Goal: Task Accomplishment & Management: Use online tool/utility

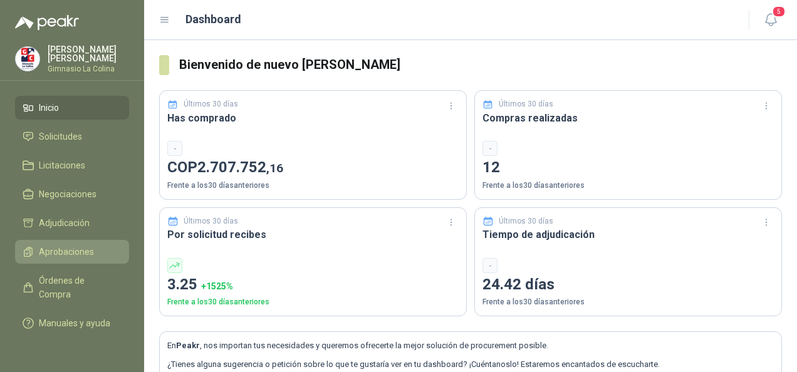
click at [65, 253] on span "Aprobaciones" at bounding box center [66, 252] width 55 height 14
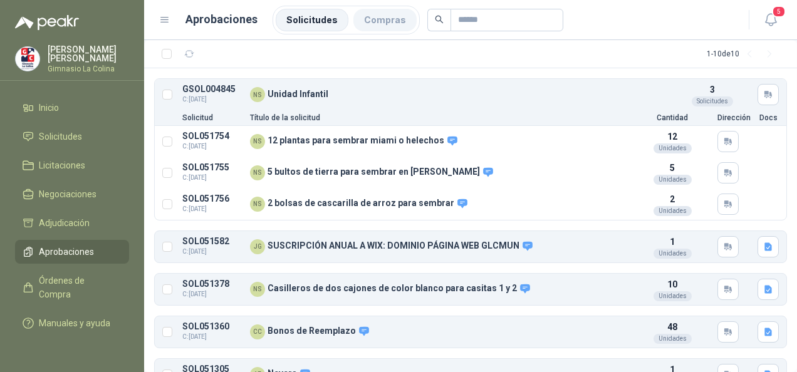
click at [368, 27] on li "Compras" at bounding box center [384, 20] width 63 height 23
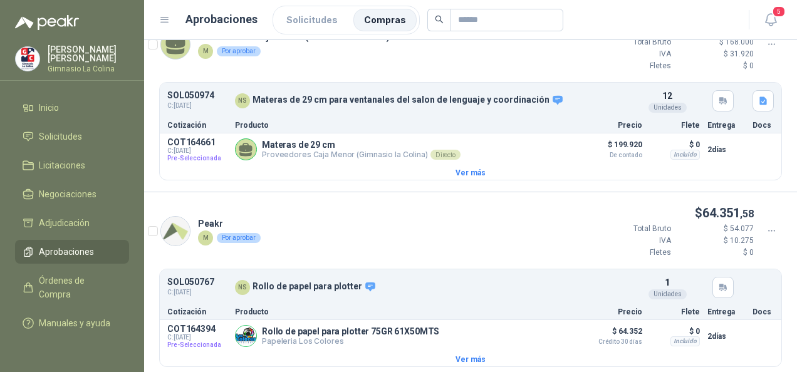
scroll to position [958, 0]
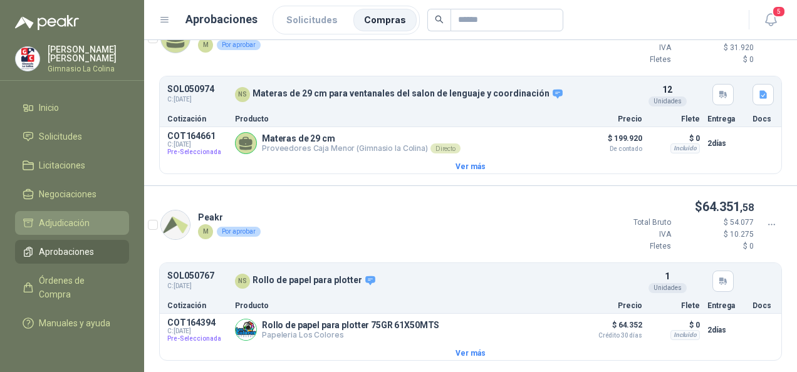
click at [68, 223] on span "Adjudicación" at bounding box center [64, 223] width 51 height 14
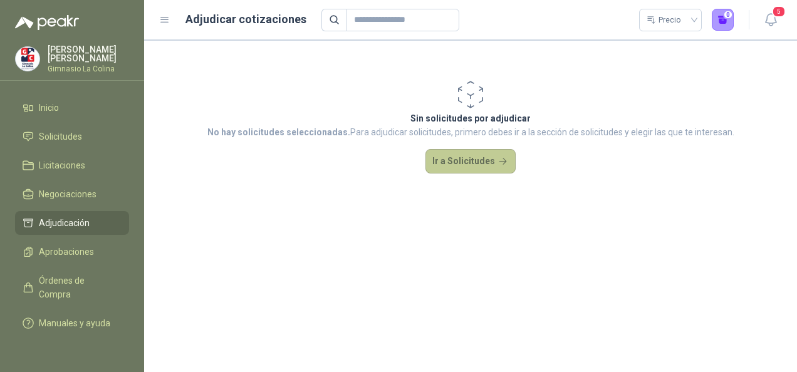
click at [442, 161] on button "Ir a Solicitudes" at bounding box center [470, 161] width 90 height 25
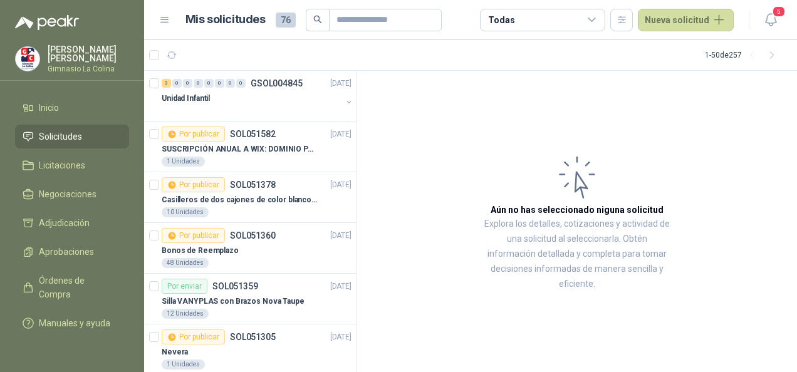
click at [596, 19] on icon at bounding box center [591, 19] width 11 height 11
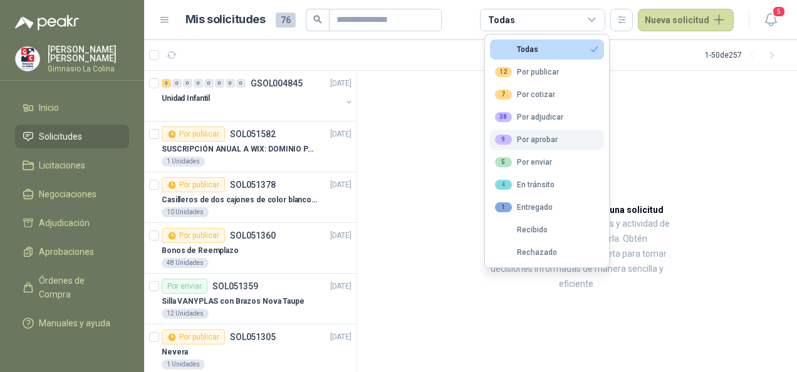
click at [562, 140] on button "9 Por aprobar" at bounding box center [547, 140] width 114 height 20
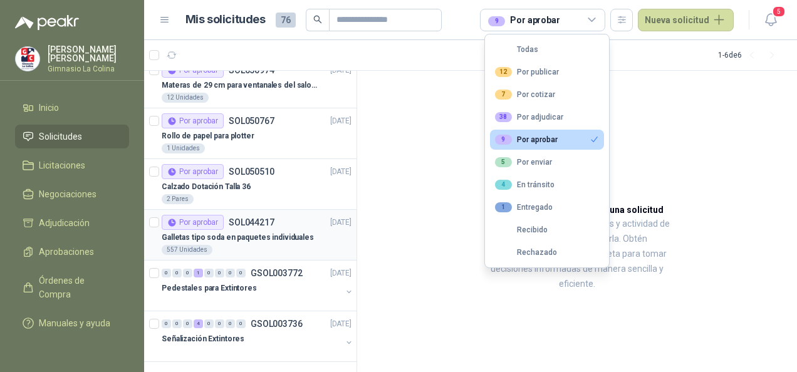
scroll to position [19, 0]
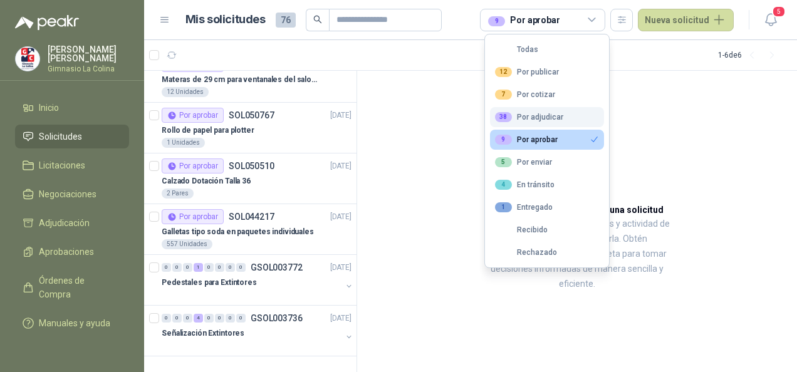
click at [531, 117] on div "38 Por adjudicar" at bounding box center [529, 117] width 68 height 10
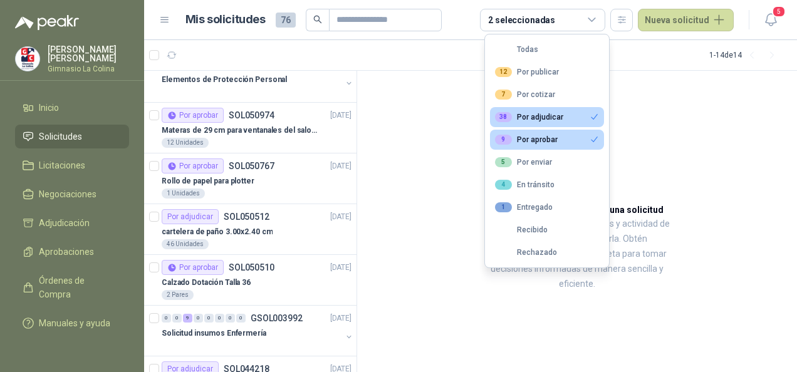
scroll to position [322, 0]
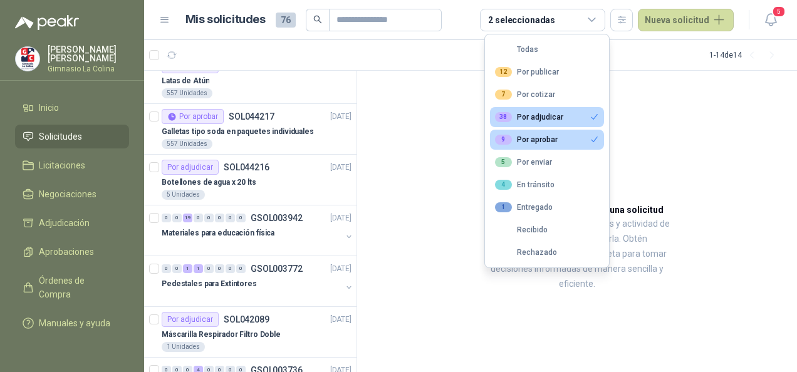
click at [537, 135] on div "9 Por aprobar" at bounding box center [526, 140] width 63 height 10
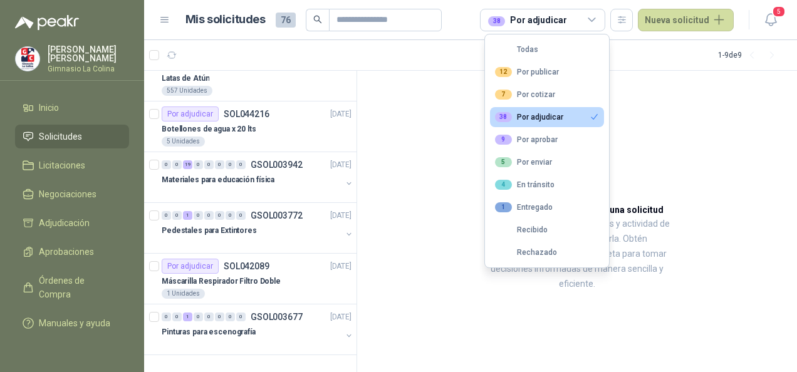
scroll to position [120, 0]
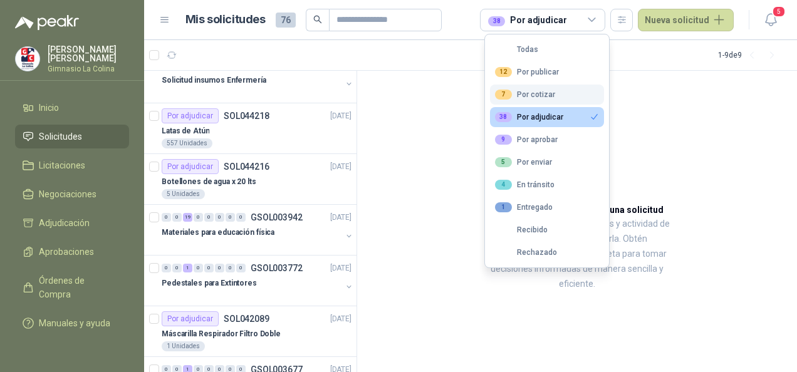
click at [531, 94] on div "7 Por cotizar" at bounding box center [525, 95] width 60 height 10
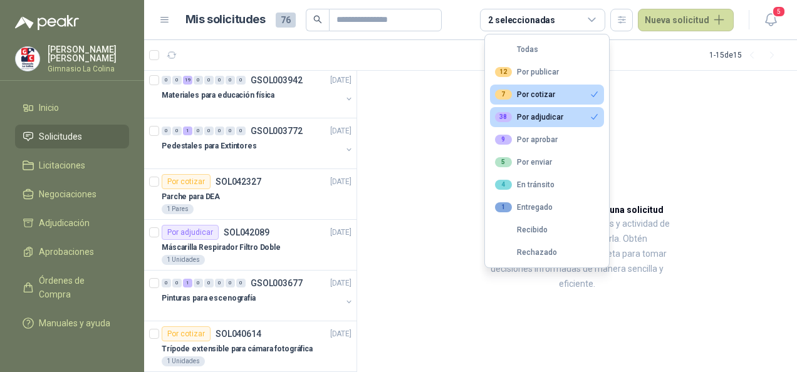
scroll to position [474, 0]
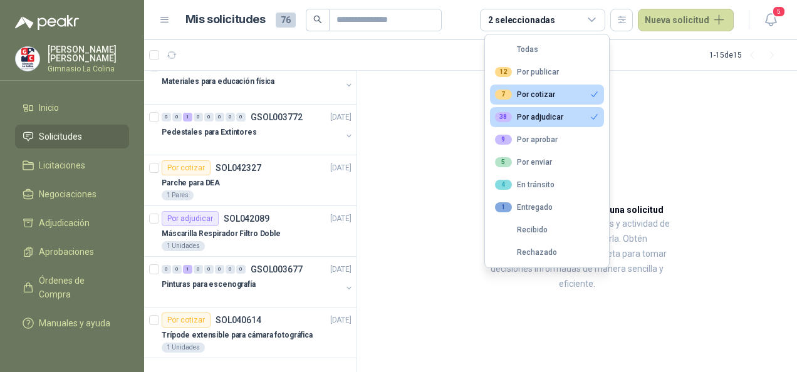
click at [537, 297] on article "Aún no has seleccionado niguna solicitud Explora los detalles, cotizaciones y a…" at bounding box center [577, 222] width 440 height 302
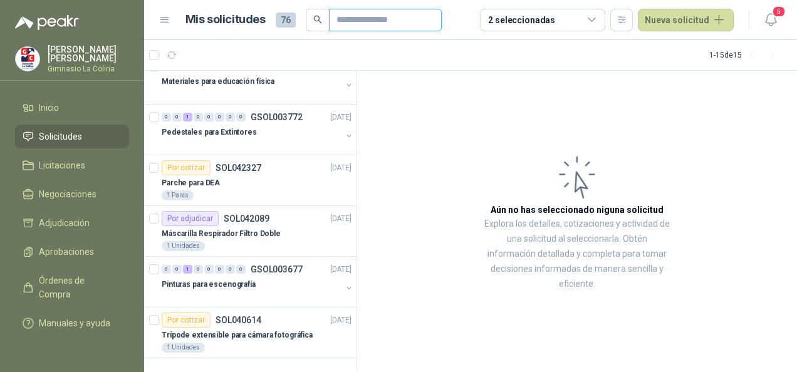
click at [372, 23] on input "text" at bounding box center [380, 19] width 88 height 21
type input "**********"
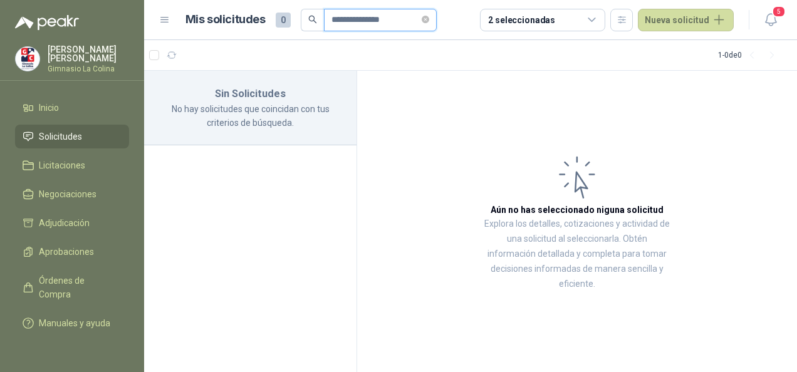
scroll to position [0, 0]
click at [604, 15] on div "2 seleccionadas" at bounding box center [542, 20] width 125 height 23
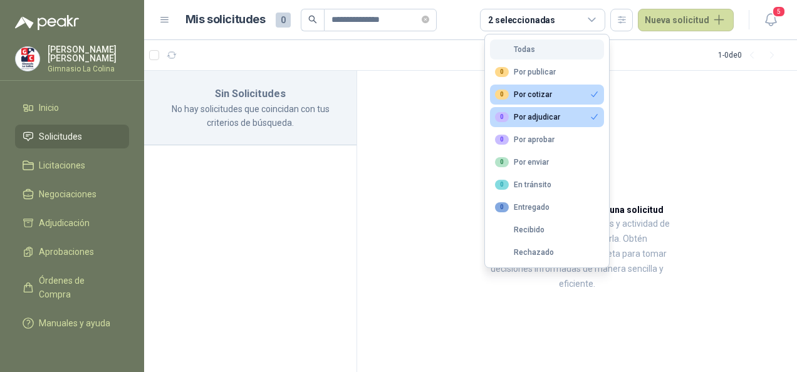
click at [558, 50] on button "Todas" at bounding box center [547, 49] width 114 height 20
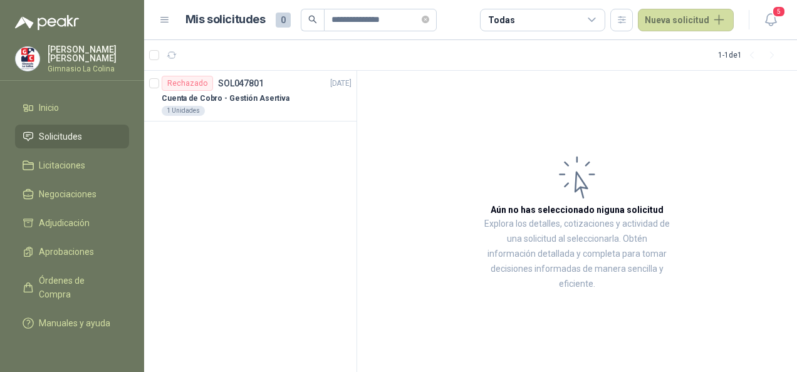
click at [42, 132] on span "Solicitudes" at bounding box center [60, 137] width 43 height 14
click at [101, 164] on li "Licitaciones" at bounding box center [72, 165] width 99 height 14
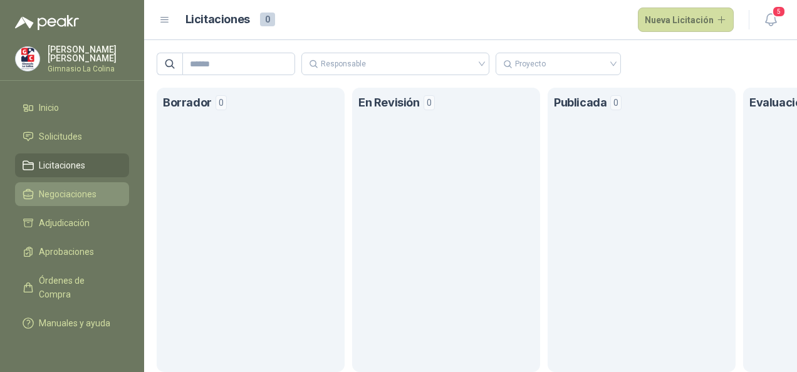
click at [67, 201] on link "Negociaciones" at bounding box center [72, 194] width 114 height 24
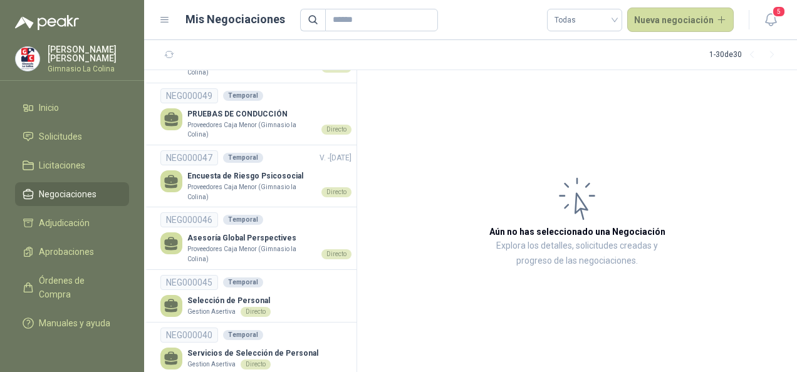
scroll to position [1044, 0]
click at [264, 234] on p "Asesoría Global Perspectives" at bounding box center [269, 238] width 164 height 12
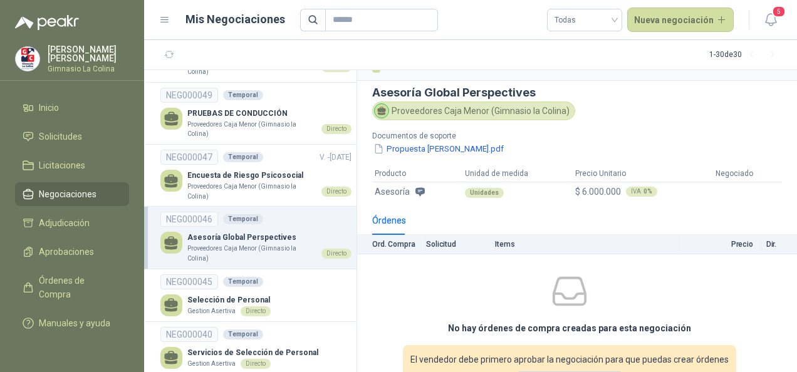
scroll to position [27, 0]
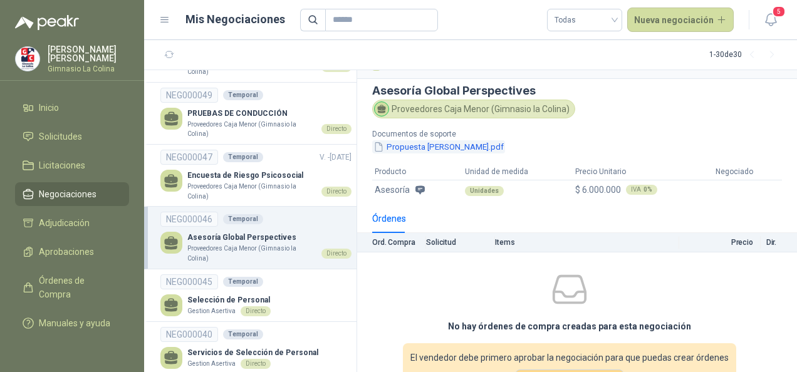
click at [451, 144] on button "Propuesta Emily Robinson.pdf" at bounding box center [438, 146] width 133 height 13
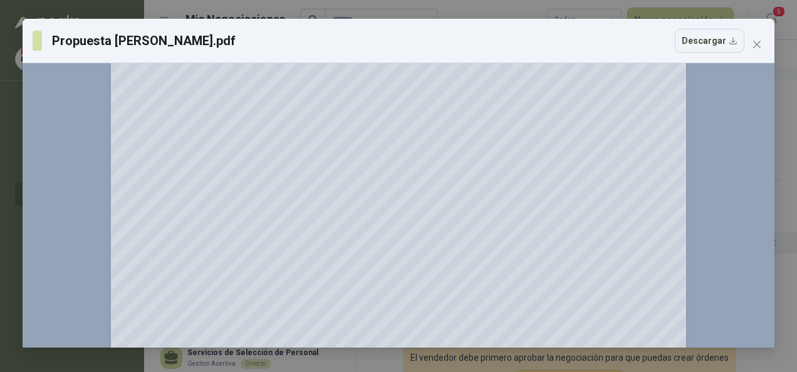
scroll to position [80, 0]
click at [756, 45] on icon "close" at bounding box center [757, 45] width 8 height 8
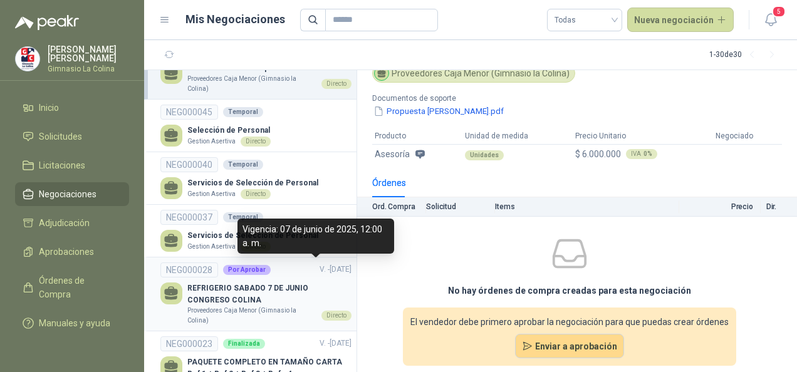
scroll to position [1213, 0]
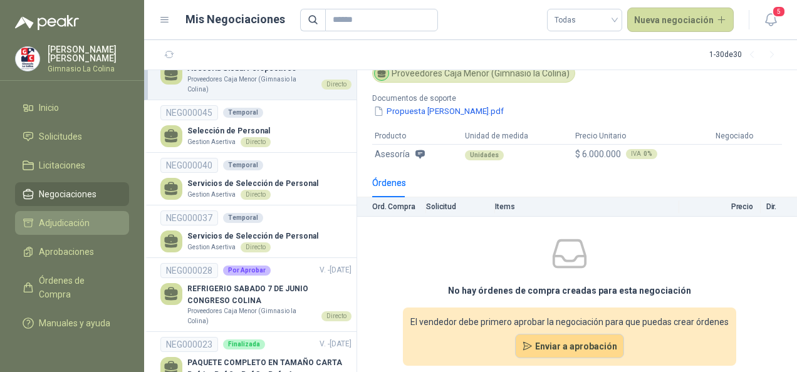
click at [53, 227] on span "Adjudicación" at bounding box center [64, 223] width 51 height 14
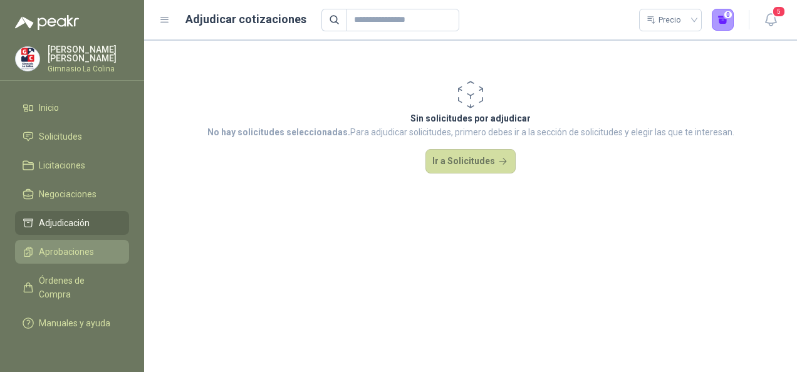
click at [58, 251] on span "Aprobaciones" at bounding box center [66, 252] width 55 height 14
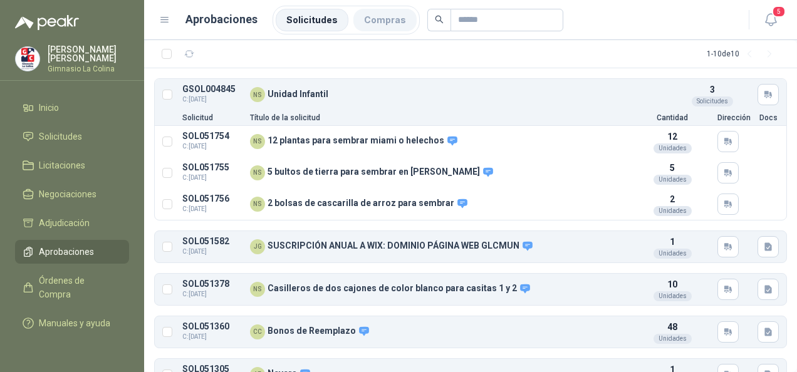
click at [386, 22] on li "Compras" at bounding box center [384, 20] width 63 height 23
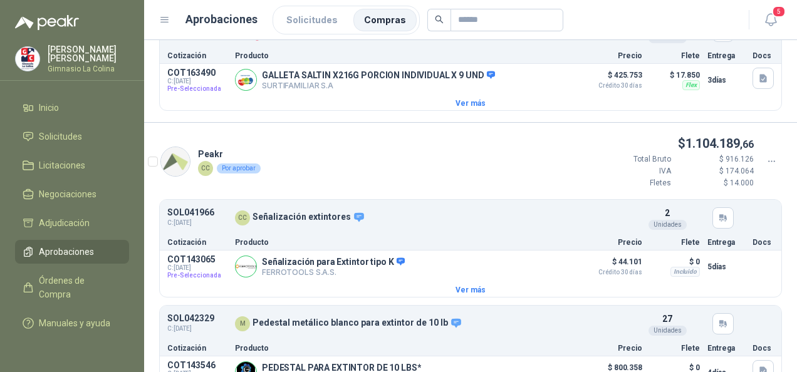
scroll to position [134, 0]
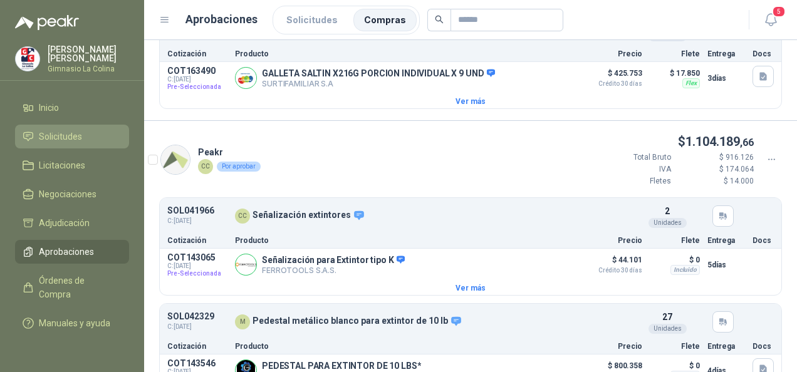
click at [58, 137] on span "Solicitudes" at bounding box center [60, 137] width 43 height 14
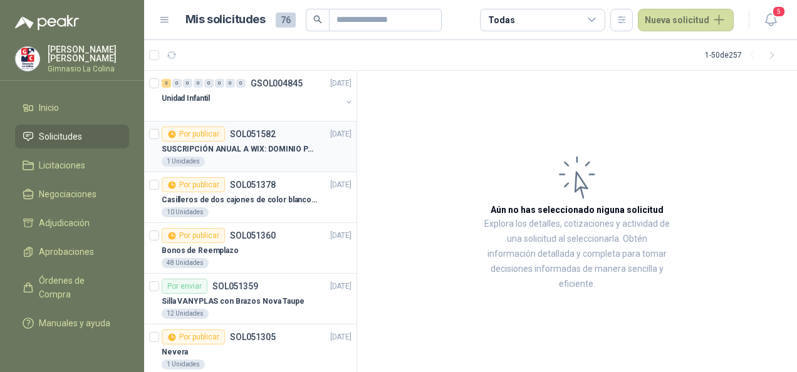
click at [257, 146] on p "SUSCRIPCIÓN ANUAL A WIX: DOMINIO PÁGINA WEB GLCMUN" at bounding box center [240, 149] width 156 height 12
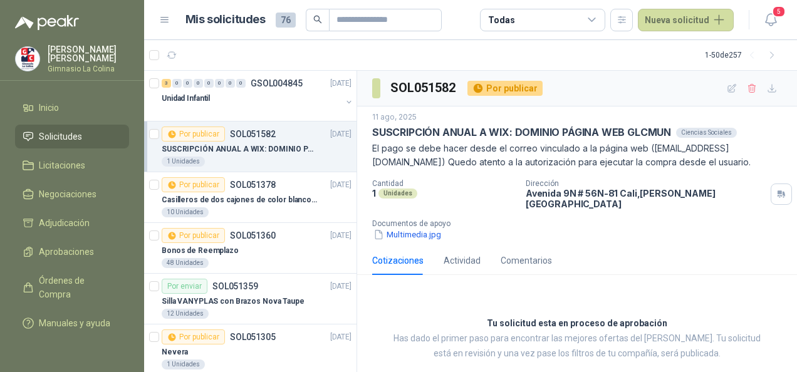
click at [598, 18] on icon at bounding box center [591, 19] width 11 height 11
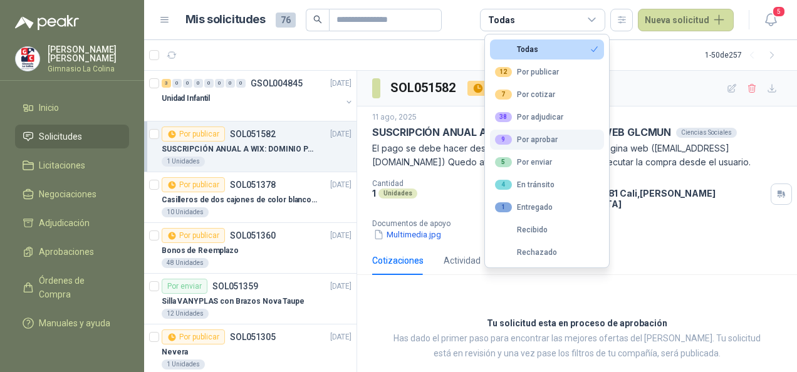
click at [557, 137] on button "9 Por aprobar" at bounding box center [547, 140] width 114 height 20
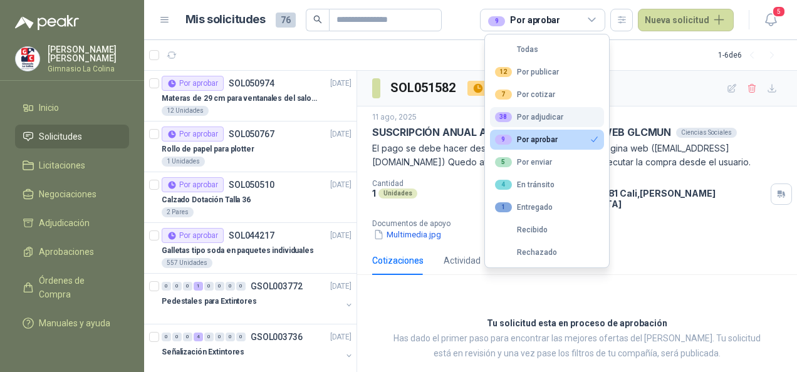
click at [530, 119] on div "38 Por adjudicar" at bounding box center [529, 117] width 68 height 10
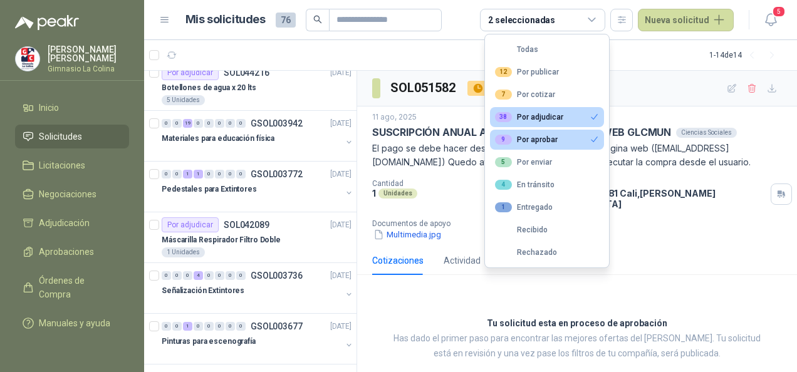
scroll to position [423, 0]
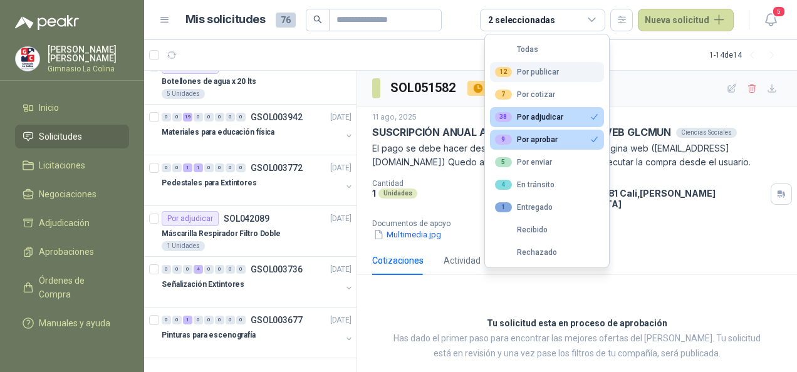
click at [542, 71] on div "12 Por publicar" at bounding box center [527, 72] width 64 height 10
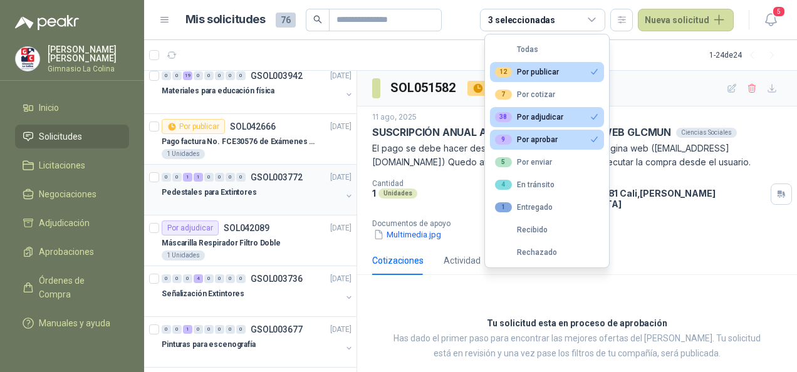
scroll to position [928, 0]
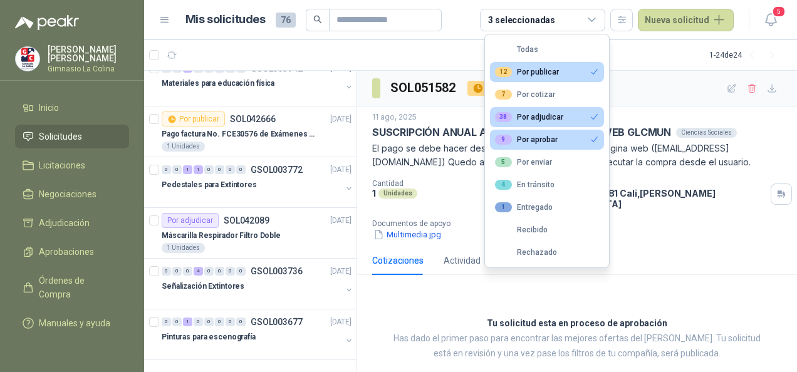
click at [554, 112] on div "38 Por adjudicar" at bounding box center [529, 117] width 68 height 10
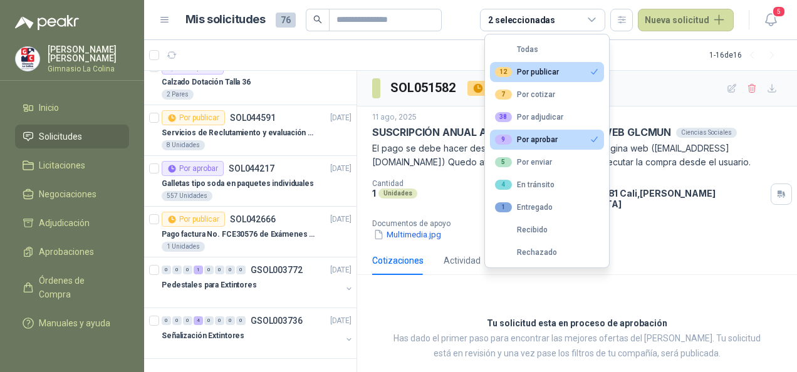
click at [554, 138] on div "9 Por aprobar" at bounding box center [526, 140] width 63 height 10
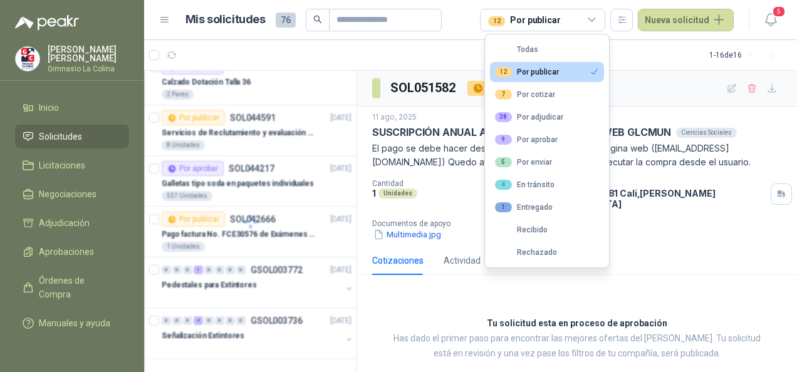
scroll to position [220, 0]
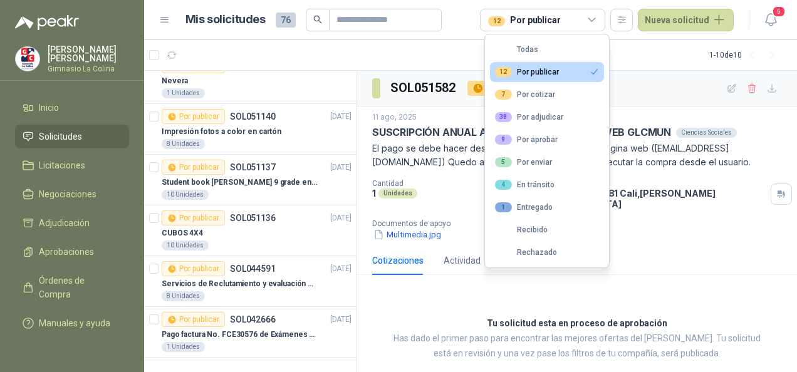
click at [554, 74] on div "12 Por publicar" at bounding box center [527, 72] width 64 height 10
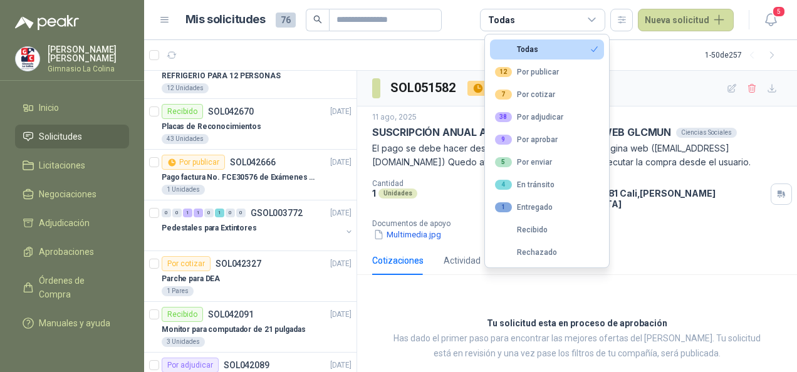
scroll to position [2153, 0]
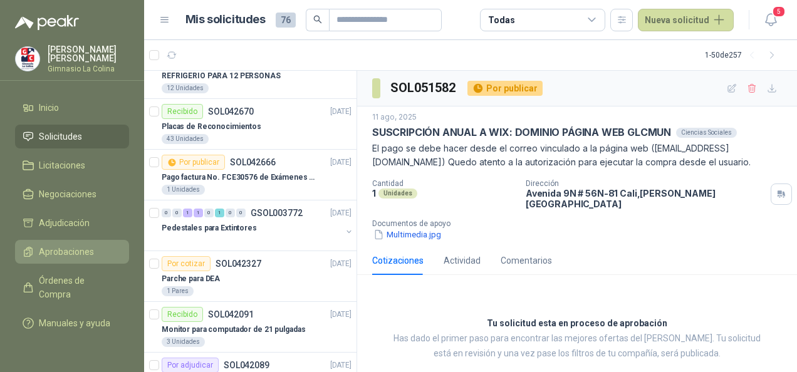
click at [79, 256] on span "Aprobaciones" at bounding box center [66, 252] width 55 height 14
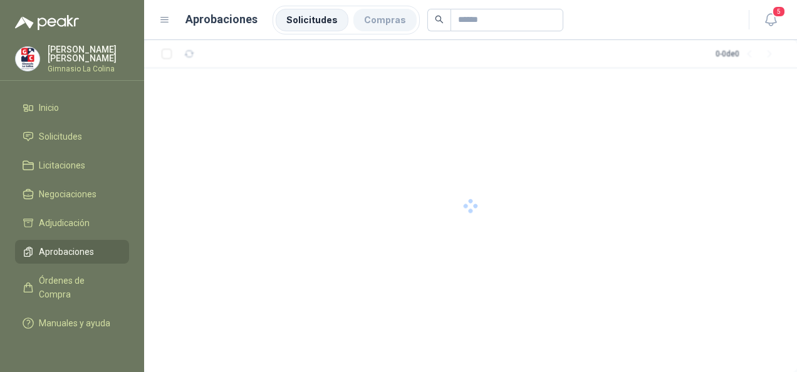
click at [363, 25] on li "Compras" at bounding box center [384, 20] width 63 height 23
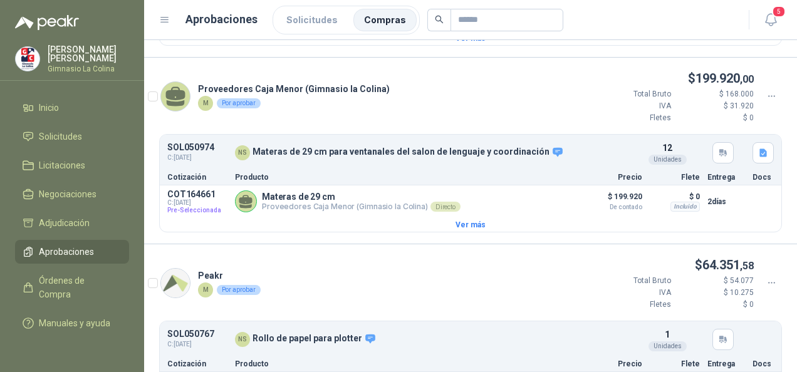
scroll to position [900, 0]
click at [85, 140] on li "Solicitudes" at bounding box center [72, 137] width 99 height 14
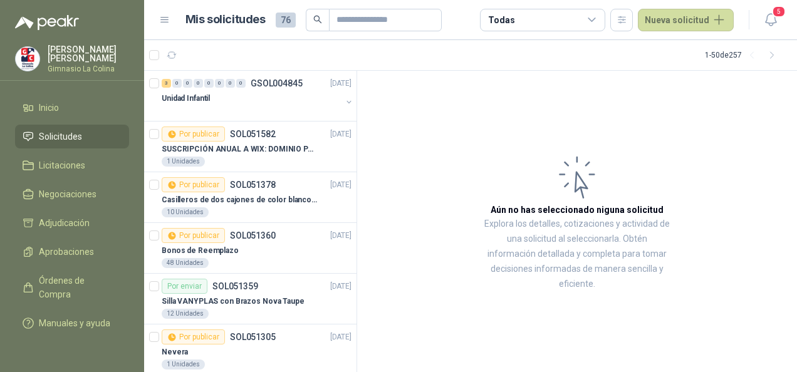
click at [598, 21] on icon at bounding box center [591, 19] width 11 height 11
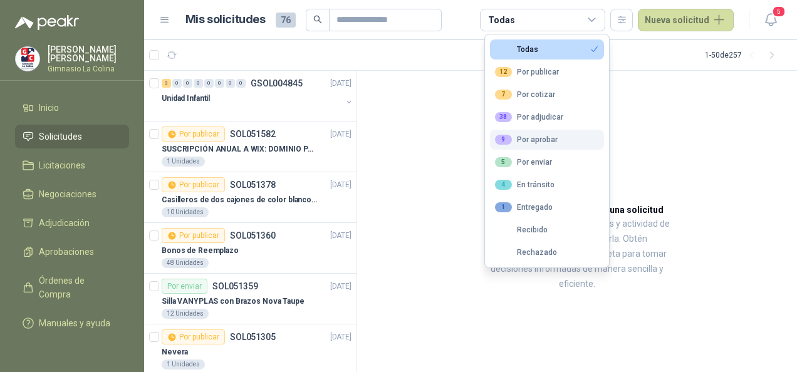
click at [544, 140] on div "9 Por aprobar" at bounding box center [526, 140] width 63 height 10
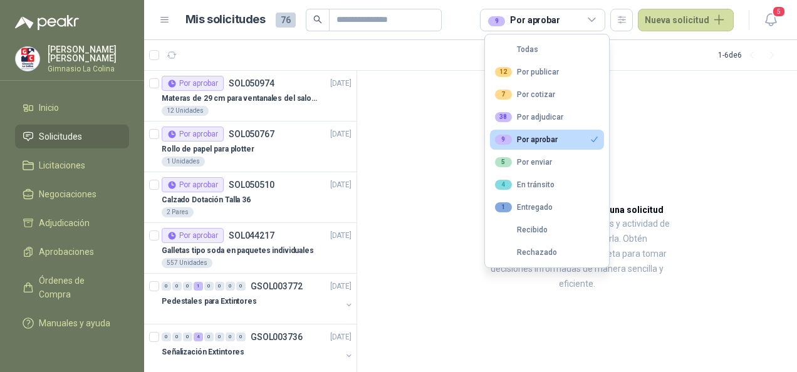
click at [595, 21] on icon at bounding box center [591, 19] width 7 height 3
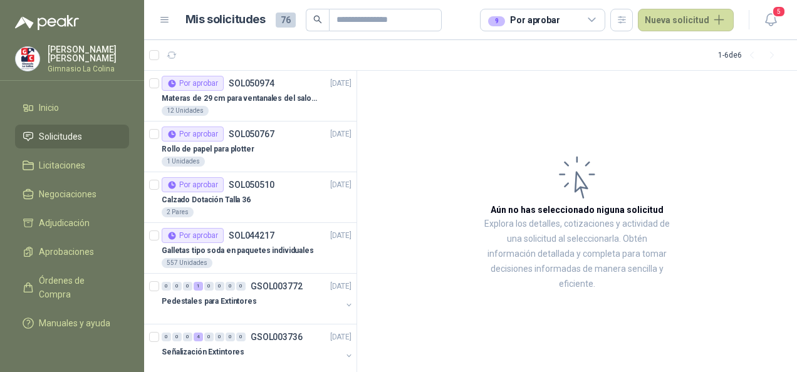
click at [595, 21] on icon at bounding box center [591, 19] width 7 height 3
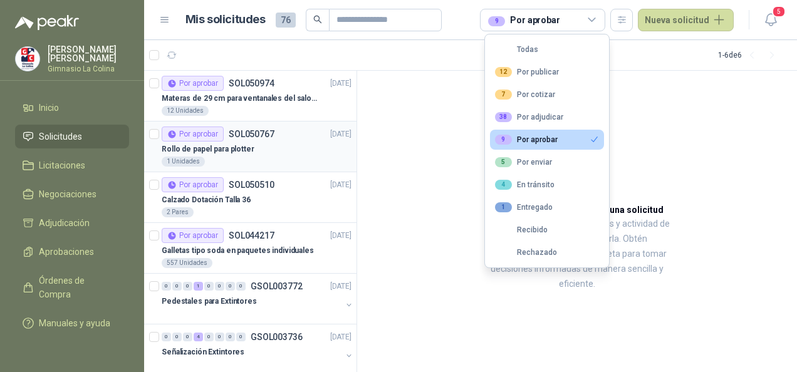
click at [252, 145] on div "Rollo de papel para plotter" at bounding box center [257, 149] width 190 height 15
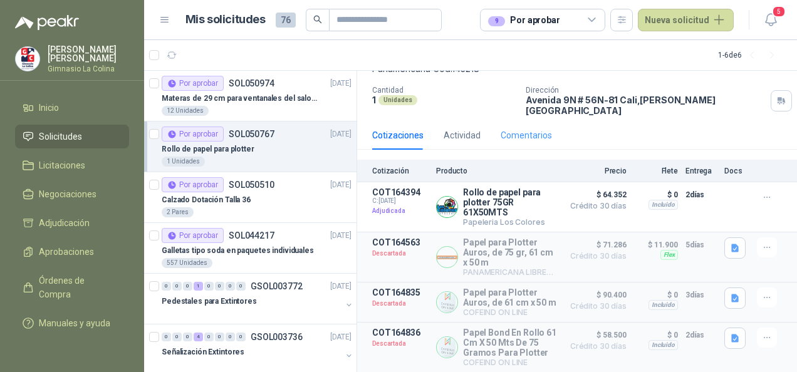
scroll to position [92, 0]
click at [593, 22] on icon at bounding box center [591, 19] width 11 height 11
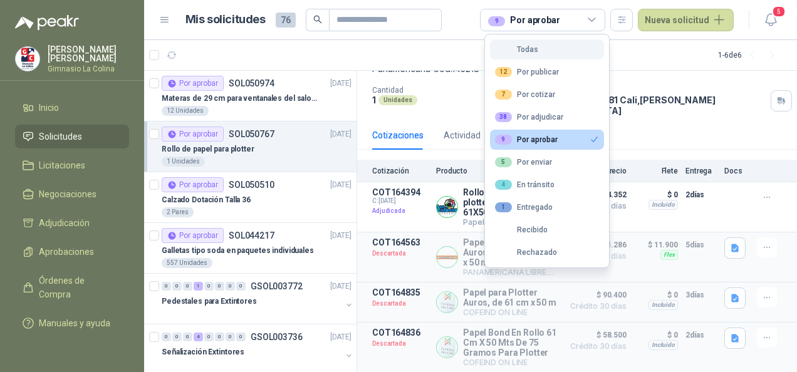
click at [540, 44] on button "Todas" at bounding box center [547, 49] width 114 height 20
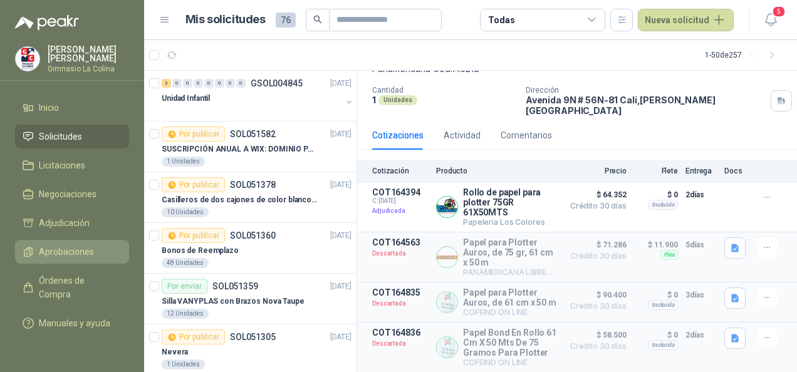
click at [71, 257] on span "Aprobaciones" at bounding box center [66, 252] width 55 height 14
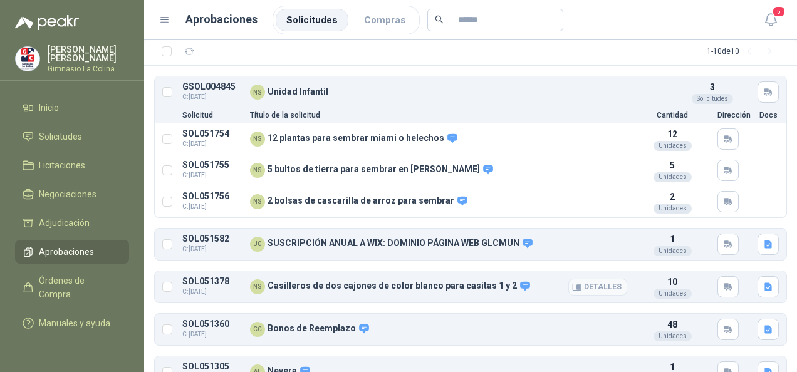
scroll to position [1, 0]
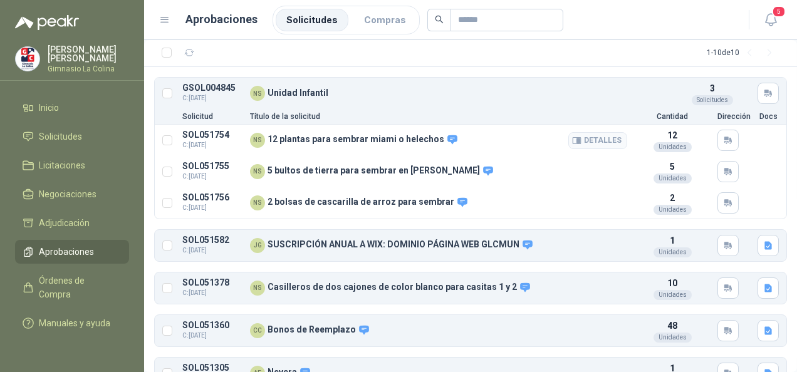
click at [362, 145] on div "NS 12 plantas para sembrar miami o helechos" at bounding box center [438, 140] width 377 height 15
click at [574, 142] on button "Detalles" at bounding box center [597, 140] width 59 height 17
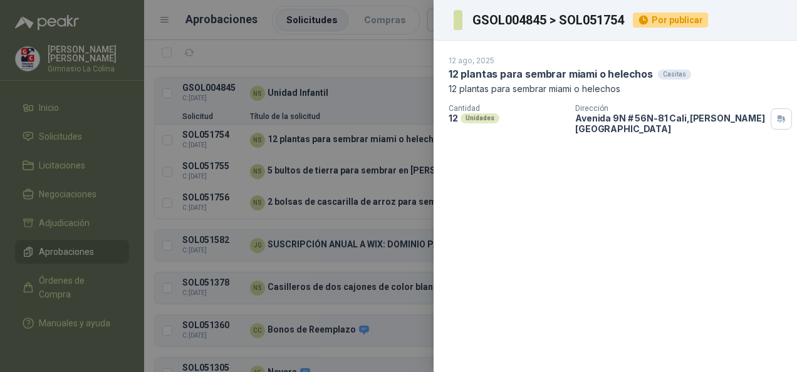
click at [574, 142] on div "GSOL004845 > SOL051754 Por publicar 12 ago, 2025 12 plantas para sembrar miami …" at bounding box center [398, 186] width 797 height 372
click at [386, 123] on div at bounding box center [398, 186] width 797 height 372
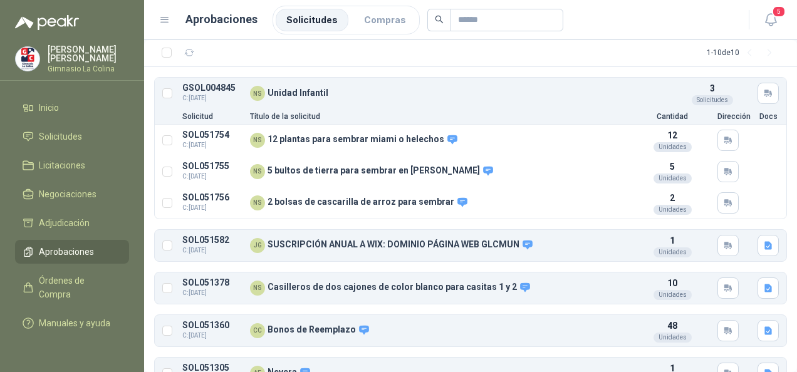
click at [309, 13] on li "Solicitudes" at bounding box center [312, 20] width 73 height 23
click at [44, 137] on span "Solicitudes" at bounding box center [60, 137] width 43 height 14
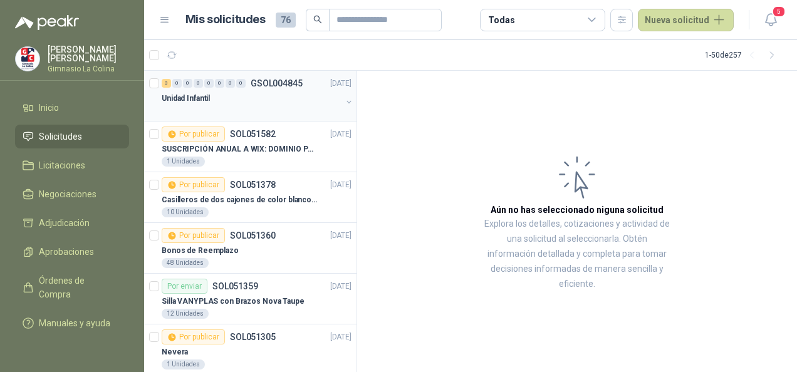
click at [293, 82] on p "GSOL004845" at bounding box center [277, 83] width 52 height 9
click at [287, 189] on div "Por publicar SOL051378 08/08/25" at bounding box center [257, 184] width 190 height 15
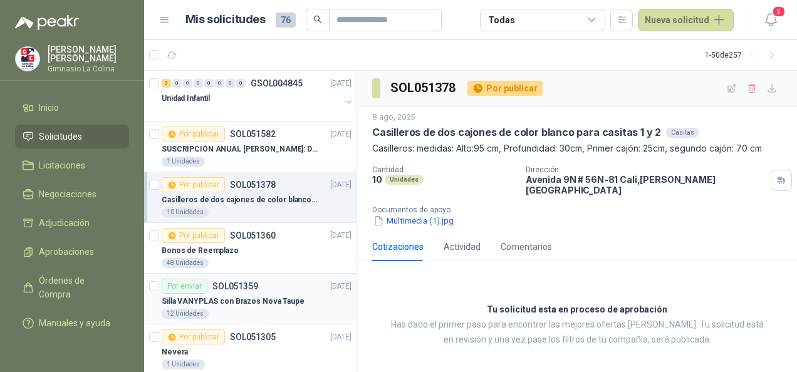
click at [252, 298] on p "Silla VANYPLAS con Brazos Nova Taupe" at bounding box center [233, 302] width 143 height 12
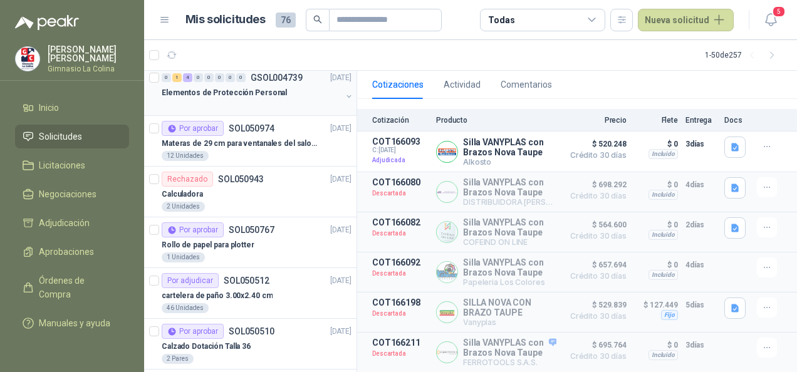
scroll to position [464, 0]
click at [241, 283] on div "Por adjudicar SOL050512" at bounding box center [216, 279] width 108 height 15
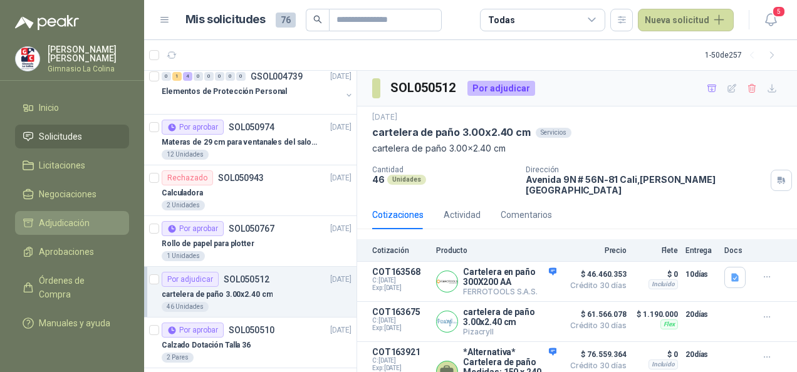
click at [39, 227] on span "Adjudicación" at bounding box center [64, 223] width 51 height 14
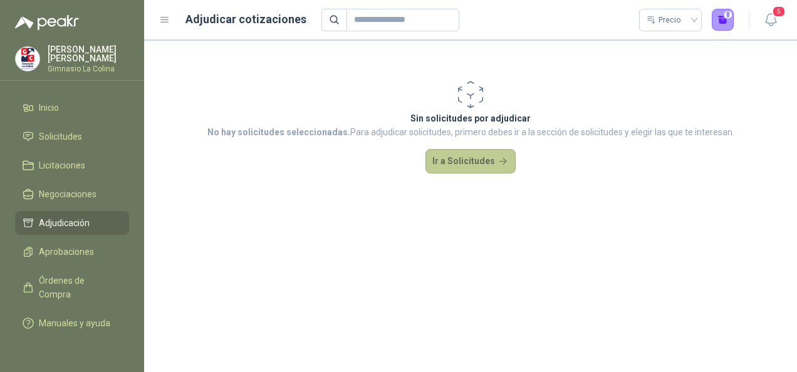
click at [452, 157] on button "Ir a Solicitudes" at bounding box center [470, 161] width 90 height 25
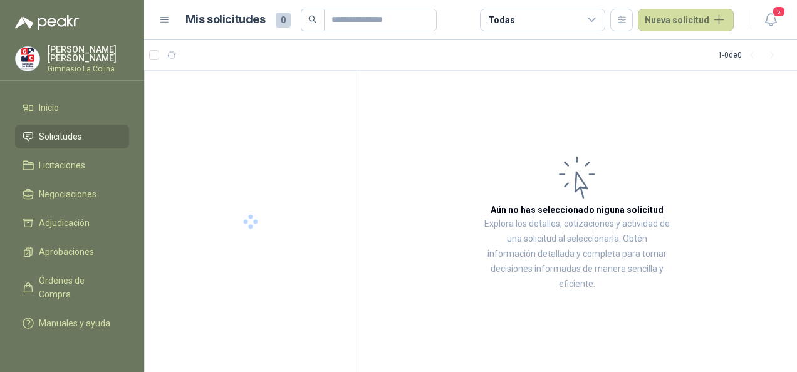
click at [452, 157] on article "Aún no has seleccionado niguna solicitud Explora los detalles, cotizaciones y a…" at bounding box center [577, 222] width 440 height 302
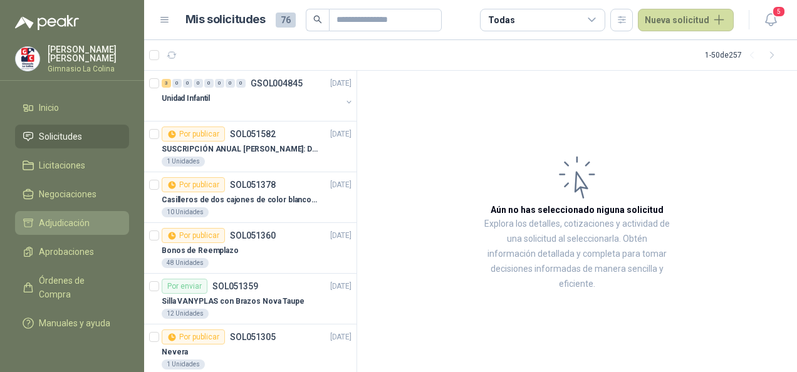
click at [58, 222] on span "Adjudicación" at bounding box center [64, 223] width 51 height 14
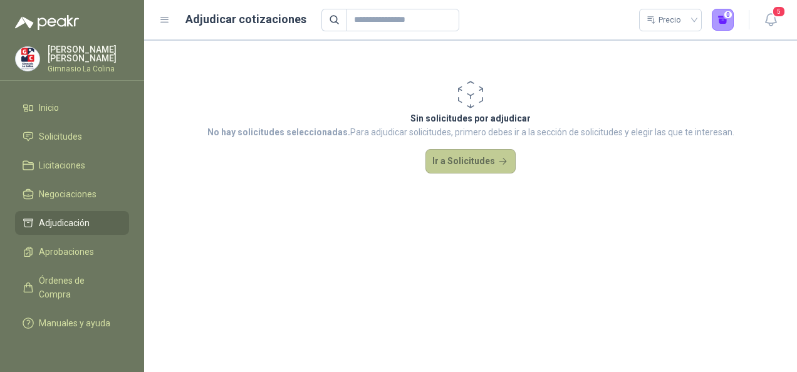
click at [460, 159] on button "Ir a Solicitudes" at bounding box center [470, 161] width 90 height 25
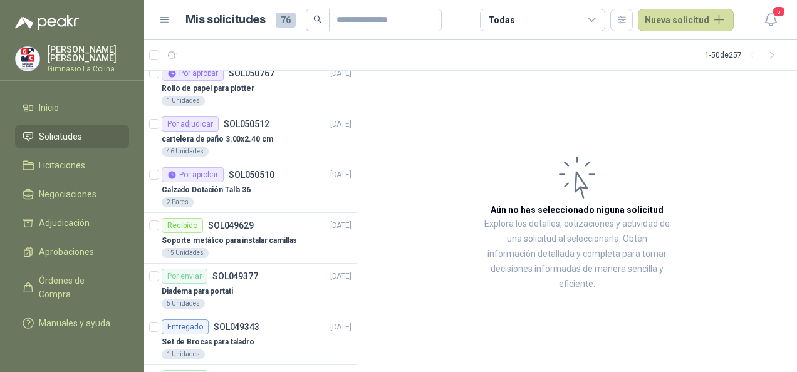
scroll to position [618, 0]
drag, startPoint x: 261, startPoint y: 132, endPoint x: 620, endPoint y: 98, distance: 361.1
click at [620, 98] on article "Aún no has seleccionado niguna solicitud Explora los detalles, cotizaciones y a…" at bounding box center [577, 222] width 440 height 302
click at [293, 135] on div "cartelera de paño 3.00x2.40 cm" at bounding box center [257, 139] width 190 height 15
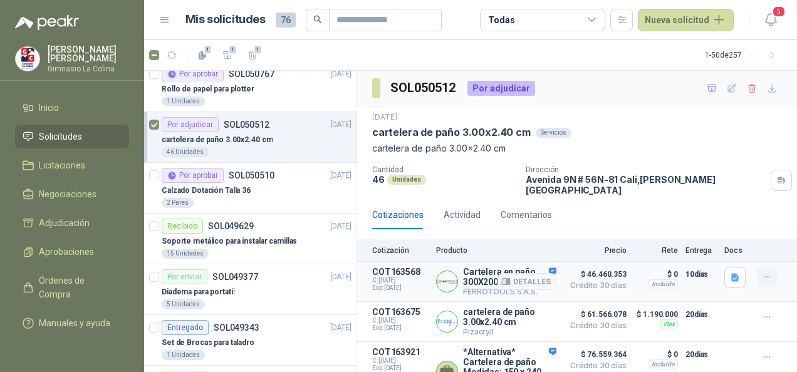
click at [757, 275] on button "button" at bounding box center [767, 277] width 20 height 20
click at [707, 214] on button "Añadir" at bounding box center [742, 217] width 100 height 20
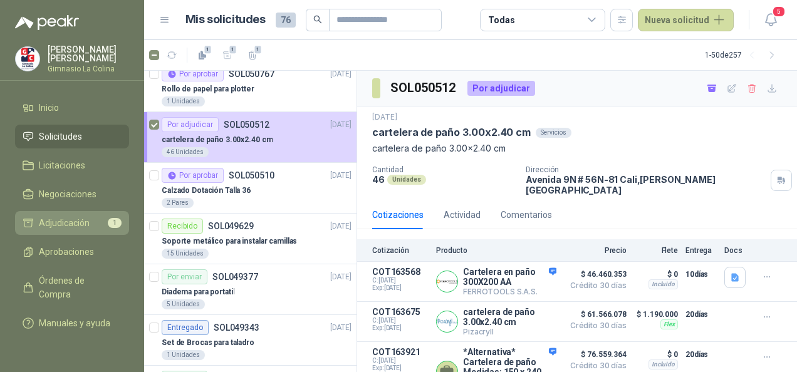
click at [59, 224] on span "Adjudicación" at bounding box center [64, 223] width 51 height 14
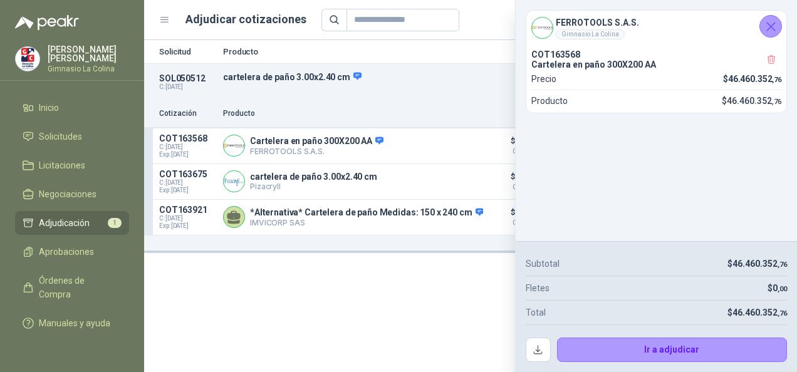
click at [416, 328] on div "Solicitud Producto Cantidad Dirección Docs SOL050512 C: 29/07/2025 cartelera de…" at bounding box center [470, 206] width 653 height 332
click at [770, 26] on icon "Cerrar" at bounding box center [771, 27] width 8 height 8
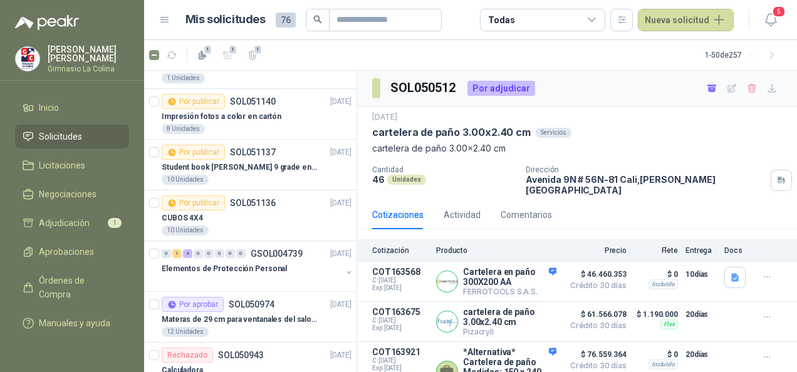
scroll to position [295, 0]
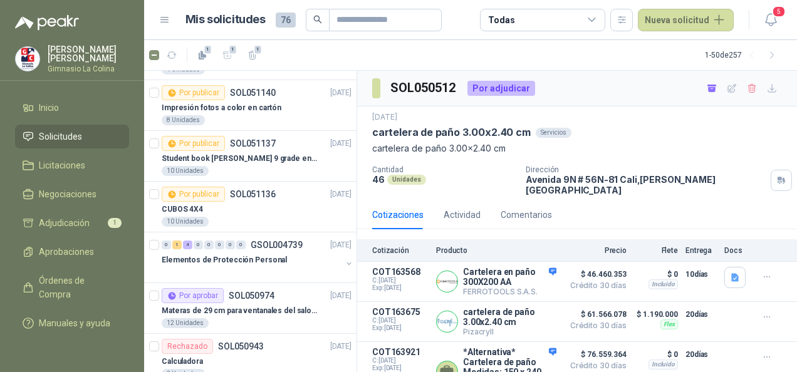
click at [599, 13] on div "Todas" at bounding box center [542, 20] width 125 height 23
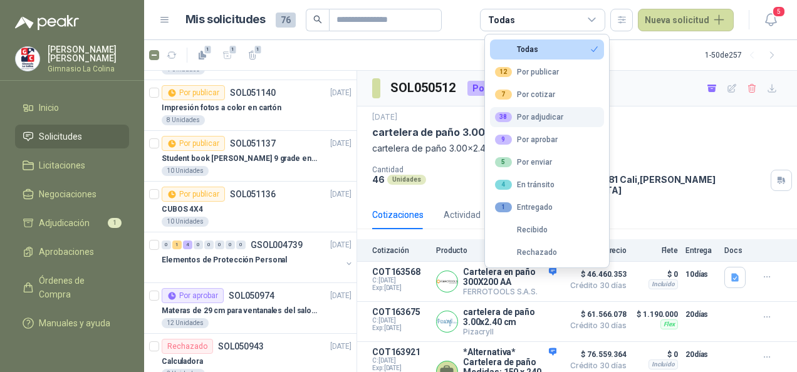
click at [553, 118] on div "38 Por adjudicar" at bounding box center [529, 117] width 68 height 10
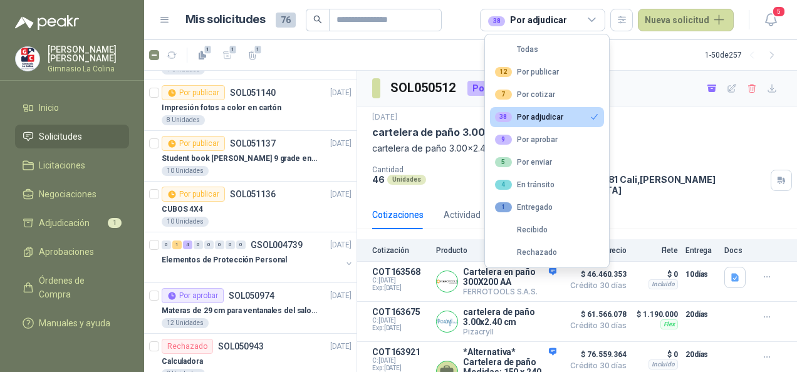
click at [555, 123] on button "38 Por adjudicar" at bounding box center [547, 117] width 114 height 20
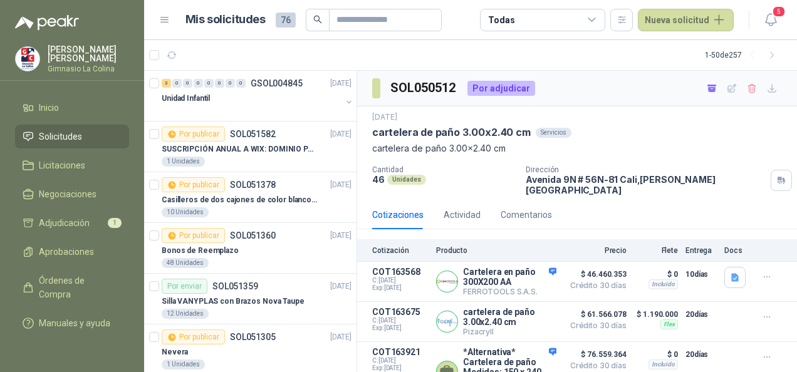
click at [597, 19] on icon at bounding box center [591, 19] width 11 height 11
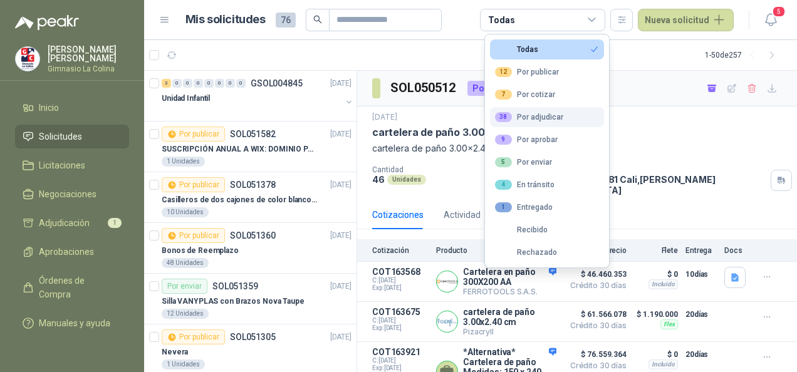
click at [557, 118] on div "38 Por adjudicar" at bounding box center [529, 117] width 68 height 10
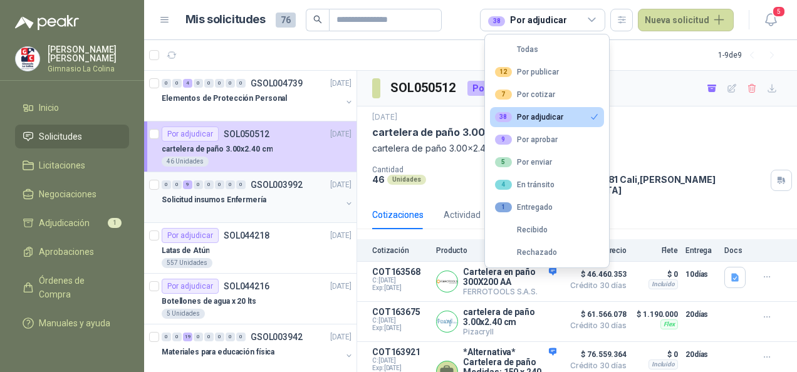
click at [262, 204] on div "Solicitud insumos Enfermería" at bounding box center [252, 199] width 180 height 15
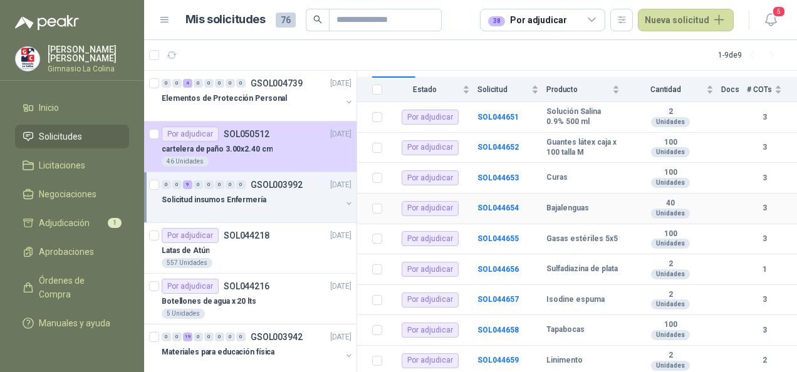
scroll to position [149, 0]
click at [486, 112] on b "SOL044651" at bounding box center [497, 116] width 41 height 9
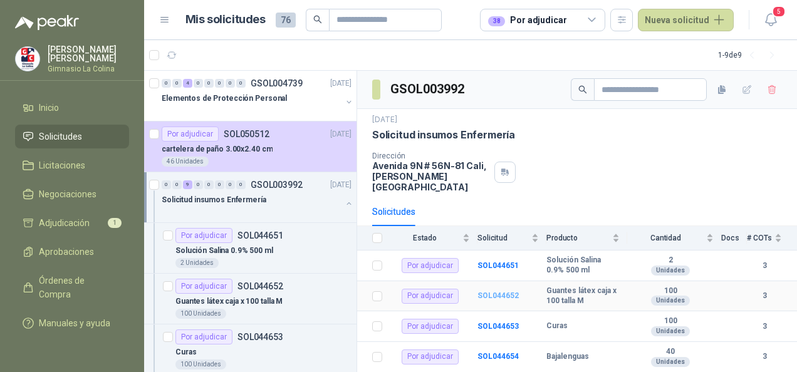
click at [508, 291] on b "SOL044652" at bounding box center [497, 295] width 41 height 9
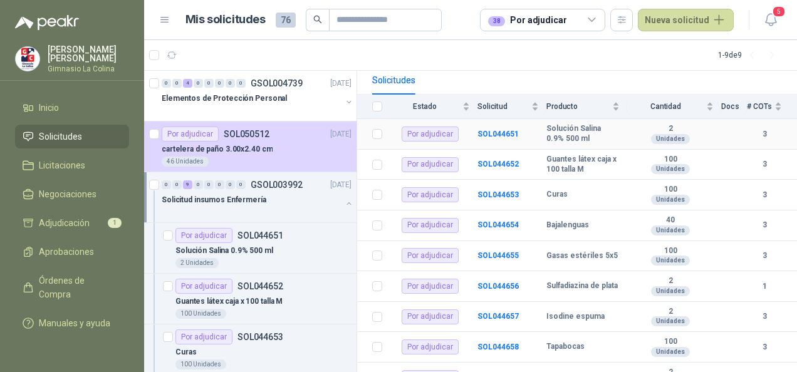
scroll to position [132, 0]
click at [496, 220] on b "SOL044654" at bounding box center [497, 224] width 41 height 9
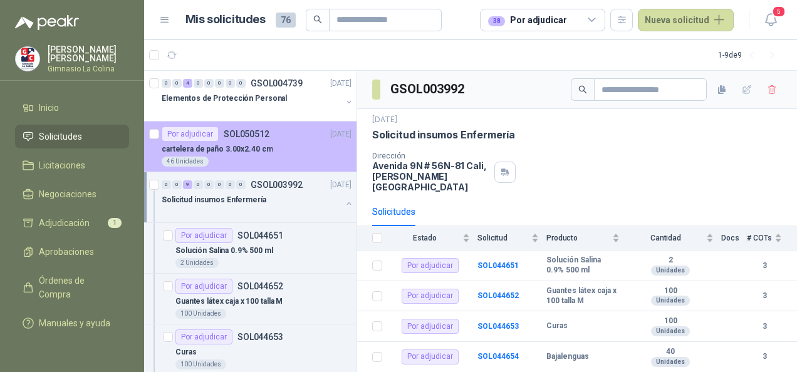
click at [252, 147] on p "cartelera de paño 3.00x2.40 cm" at bounding box center [217, 149] width 111 height 12
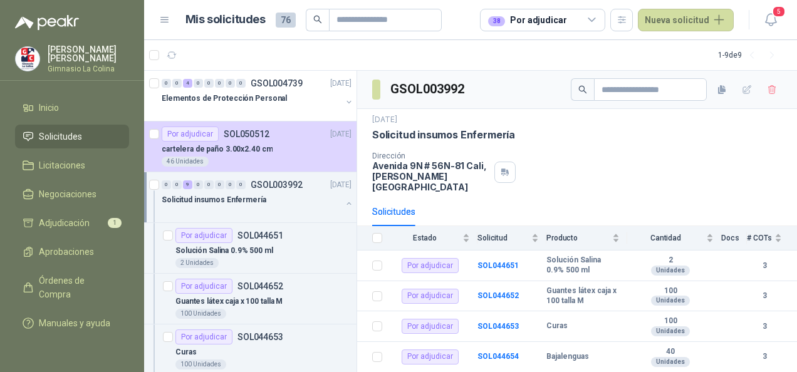
click at [595, 20] on icon at bounding box center [591, 19] width 7 height 3
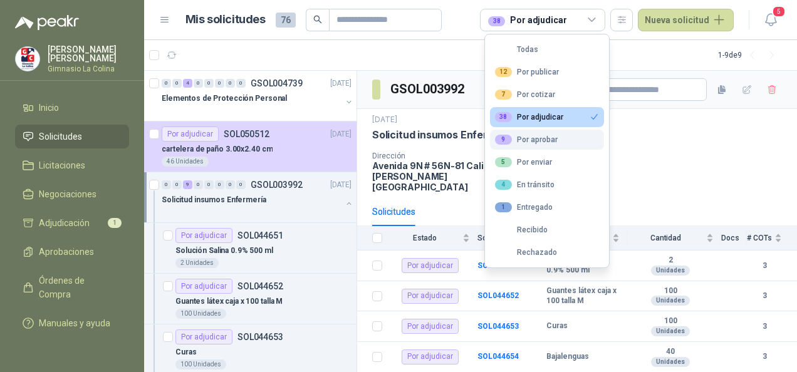
click at [536, 137] on div "9 Por aprobar" at bounding box center [526, 140] width 63 height 10
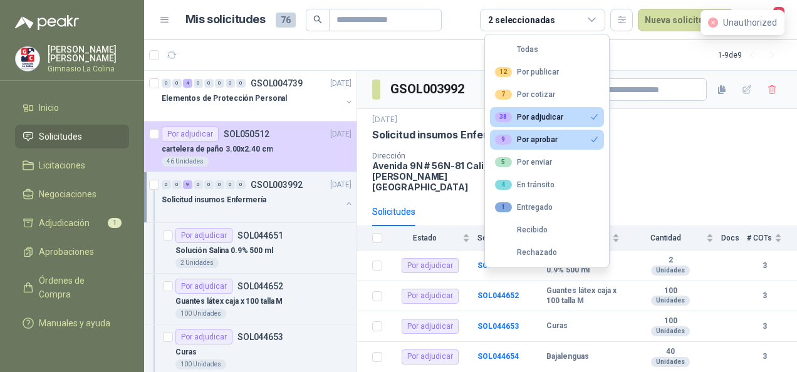
click at [571, 115] on button "38 Por adjudicar" at bounding box center [547, 117] width 114 height 20
click at [542, 137] on div "9 Por aprobar" at bounding box center [526, 140] width 63 height 10
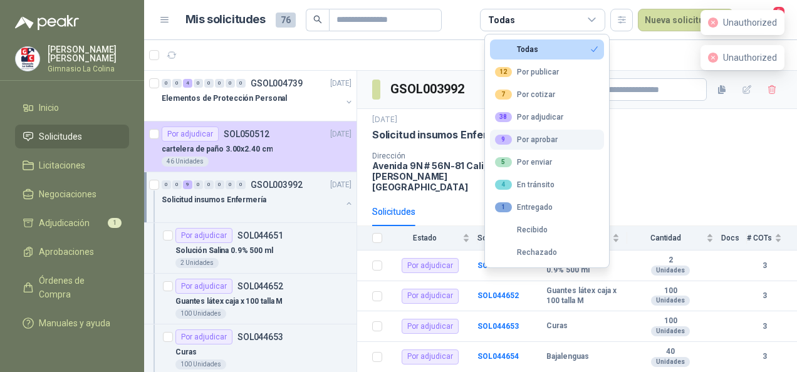
click at [542, 137] on div "9 Por aprobar" at bounding box center [526, 140] width 63 height 10
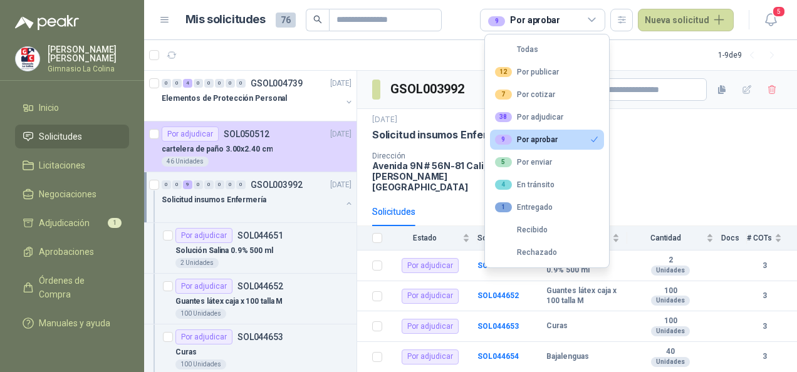
click at [542, 137] on div "9 Por aprobar" at bounding box center [526, 140] width 63 height 10
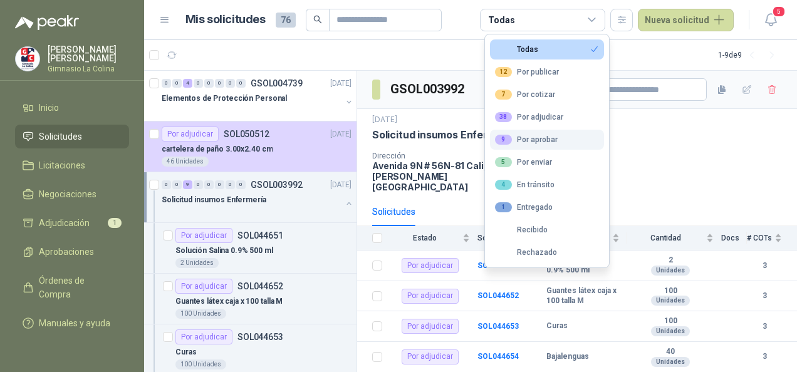
click at [545, 140] on div "9 Por aprobar" at bounding box center [526, 140] width 63 height 10
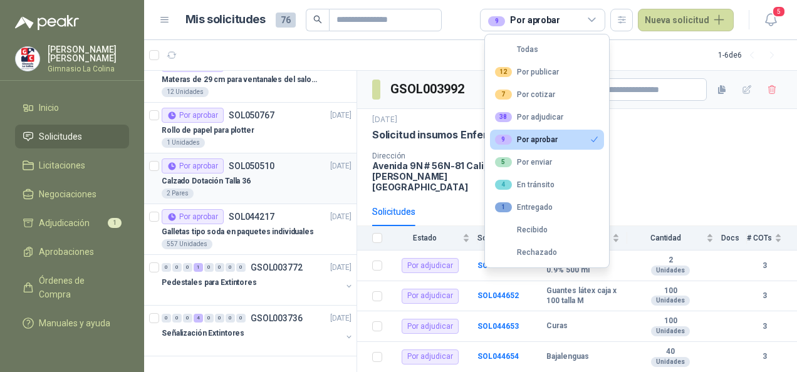
scroll to position [19, 0]
click at [238, 182] on p "Calzado Dotación Talla 36" at bounding box center [206, 181] width 89 height 12
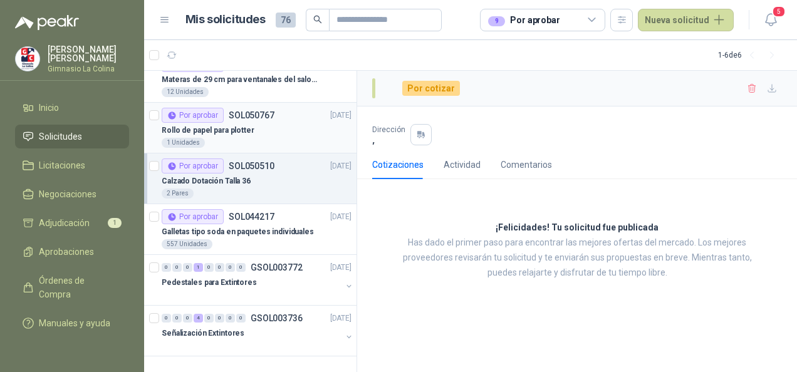
click at [261, 130] on div "Rollo de papel para plotter" at bounding box center [257, 130] width 190 height 15
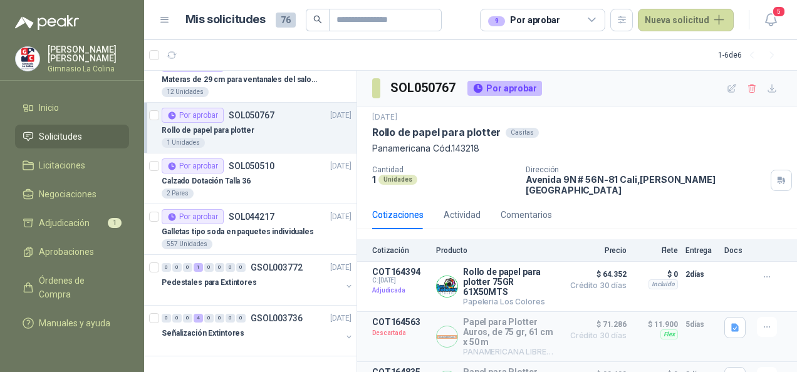
click at [598, 23] on icon at bounding box center [591, 19] width 11 height 11
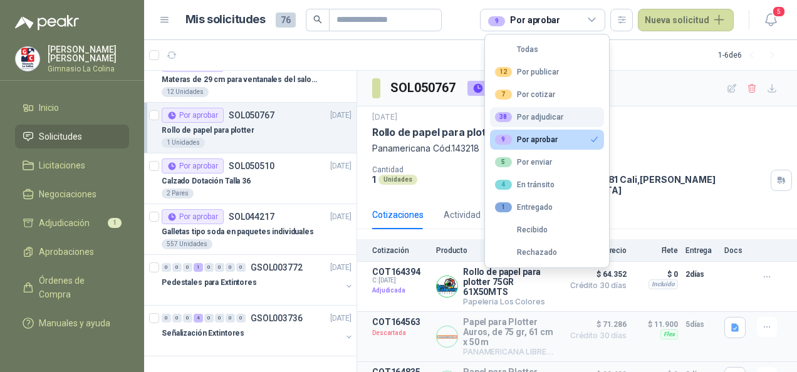
click at [536, 123] on button "38 Por adjudicar" at bounding box center [547, 117] width 114 height 20
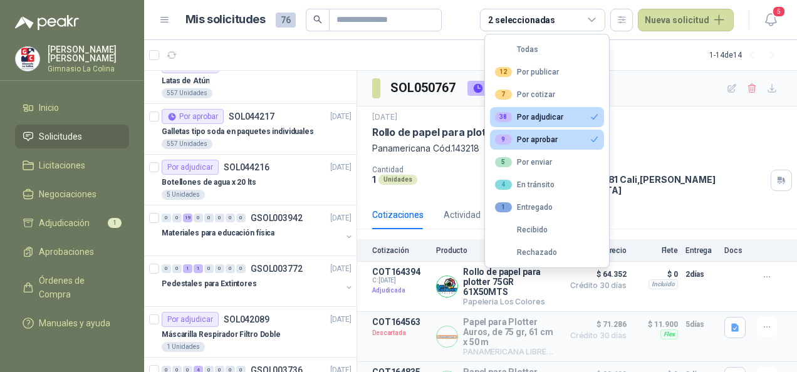
click at [547, 140] on div "9 Por aprobar" at bounding box center [526, 140] width 63 height 10
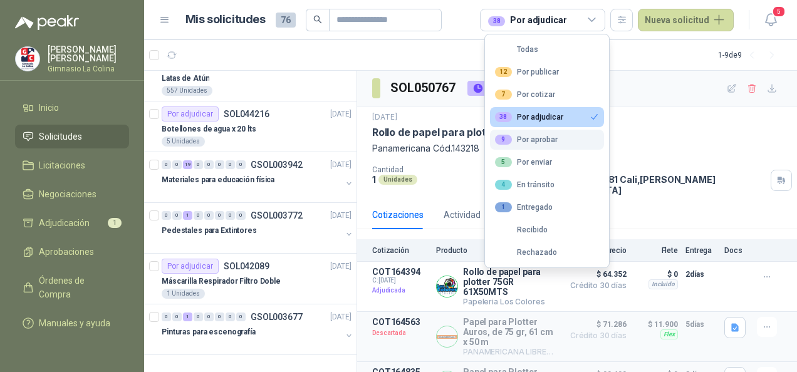
scroll to position [120, 0]
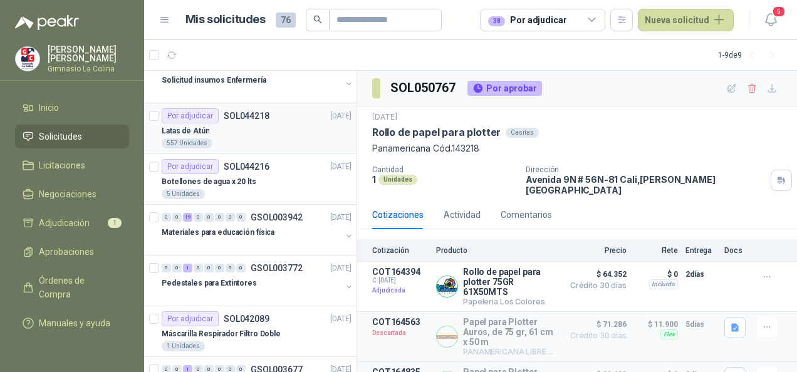
click at [223, 137] on div "Latas de Atún" at bounding box center [257, 130] width 190 height 15
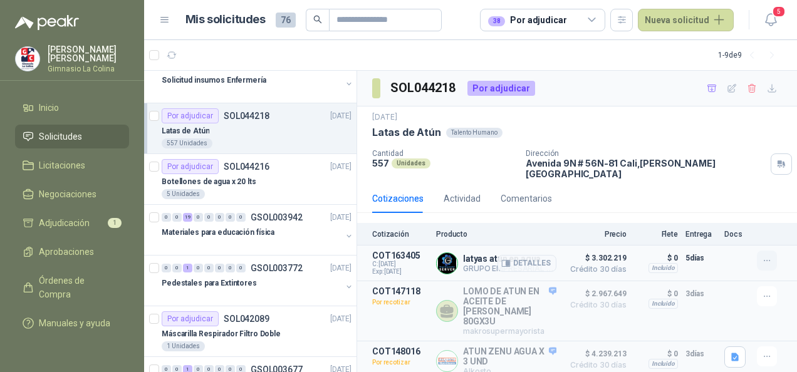
click at [757, 252] on button "button" at bounding box center [767, 261] width 20 height 20
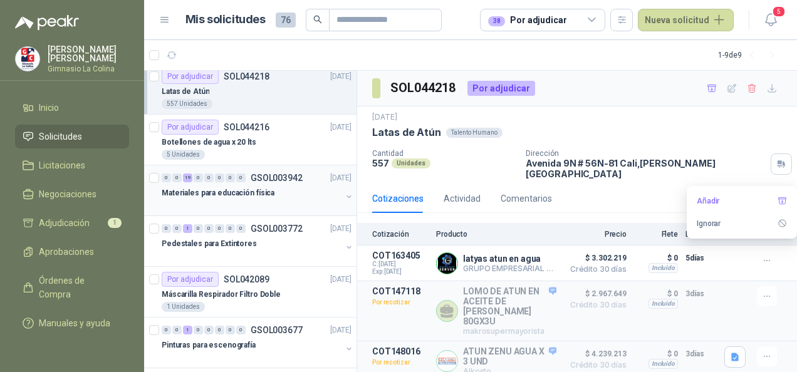
scroll to position [170, 0]
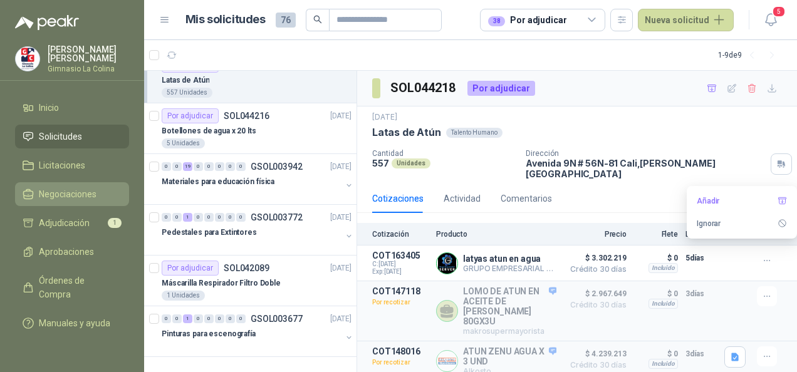
click at [83, 193] on span "Negociaciones" at bounding box center [68, 194] width 58 height 14
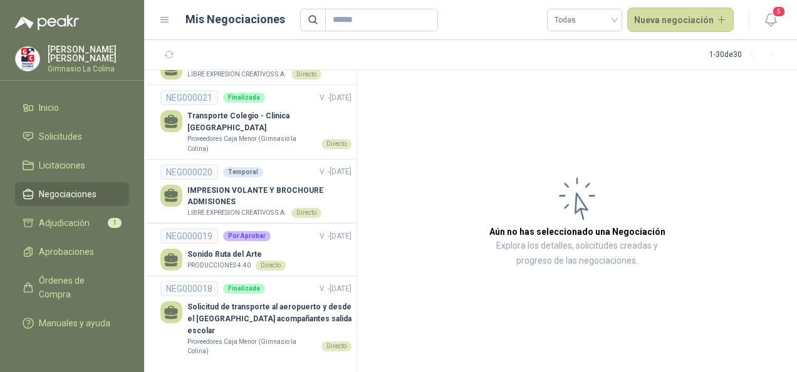
scroll to position [1577, 0]
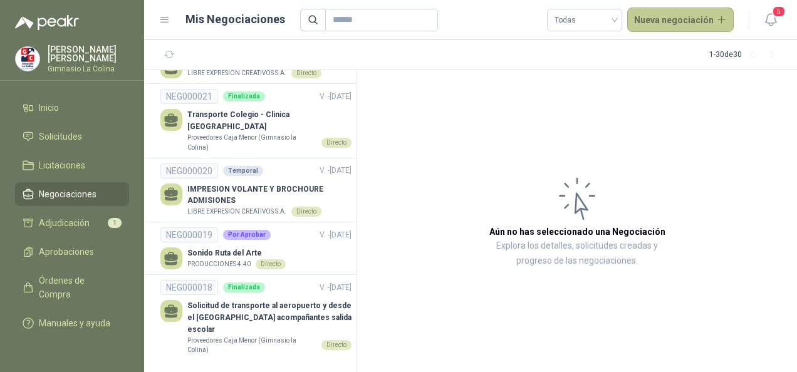
click at [658, 24] on button "Nueva negociación" at bounding box center [680, 20] width 107 height 25
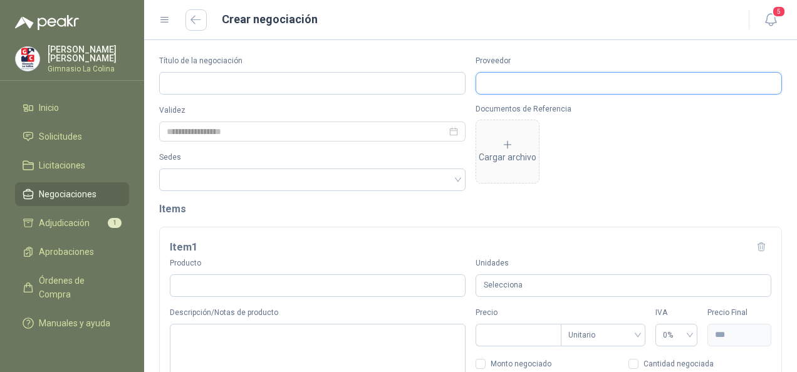
click at [561, 83] on input "Proveedor" at bounding box center [628, 83] width 305 height 21
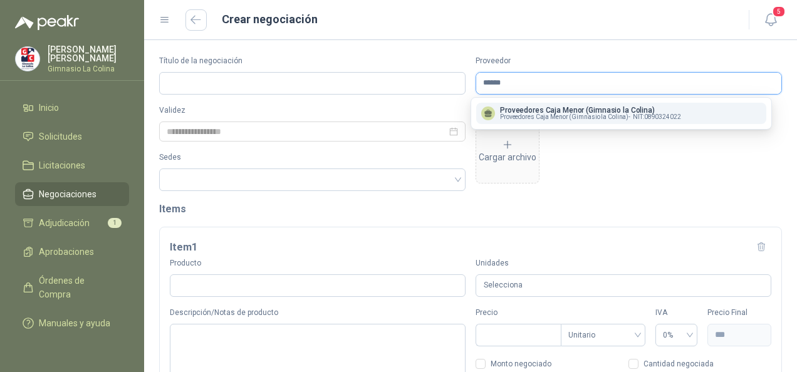
type input "******"
